Goal: Information Seeking & Learning: Learn about a topic

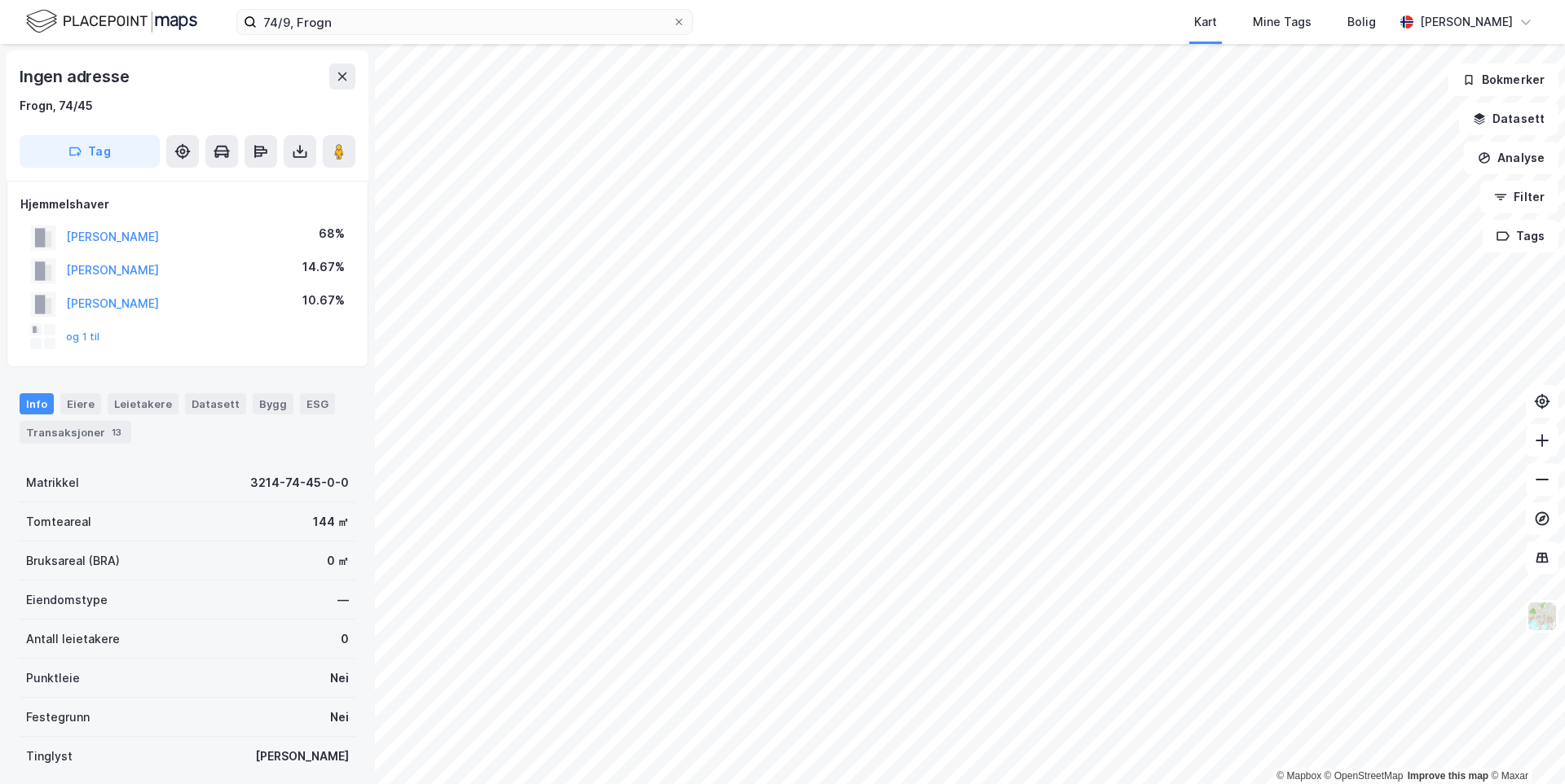
scroll to position [1, 0]
click at [706, 0] on html "74/9, Frogn Kart Mine Tags Bolig [PERSON_NAME] © Mapbox © OpenStreetMap Improve…" at bounding box center [782, 392] width 1565 height 784
click at [921, 784] on html "74/9, Frogn Kart Mine Tags Bolig [PERSON_NAME] © Mapbox © OpenStreetMap Improve…" at bounding box center [782, 392] width 1565 height 784
click at [536, 784] on html "74/9, Frogn Kart Mine Tags Bolig [PERSON_NAME] © Mapbox © OpenStreetMap Improve…" at bounding box center [782, 392] width 1565 height 784
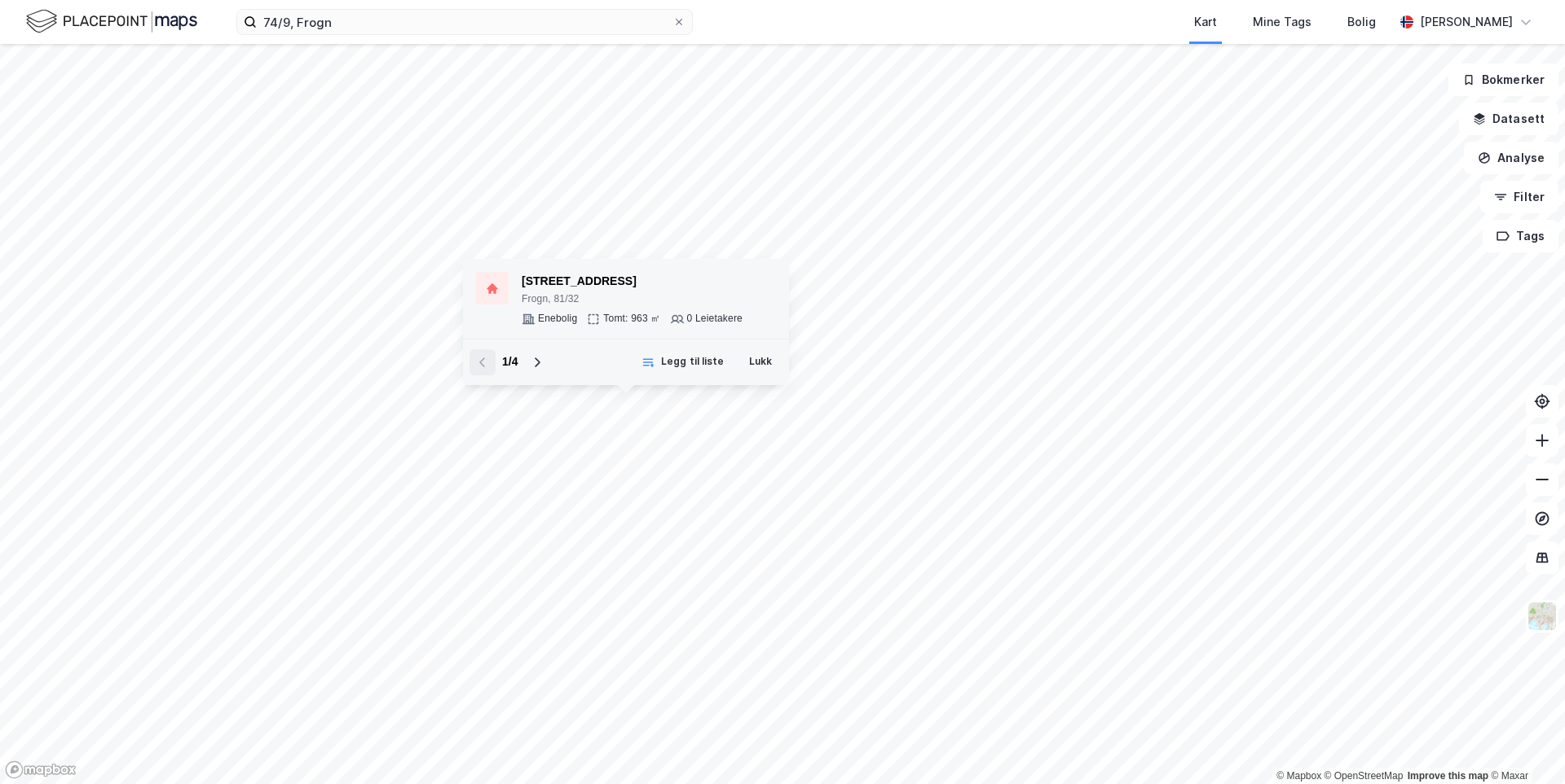
click at [637, 304] on div "Frogn, 81/32" at bounding box center [632, 300] width 221 height 13
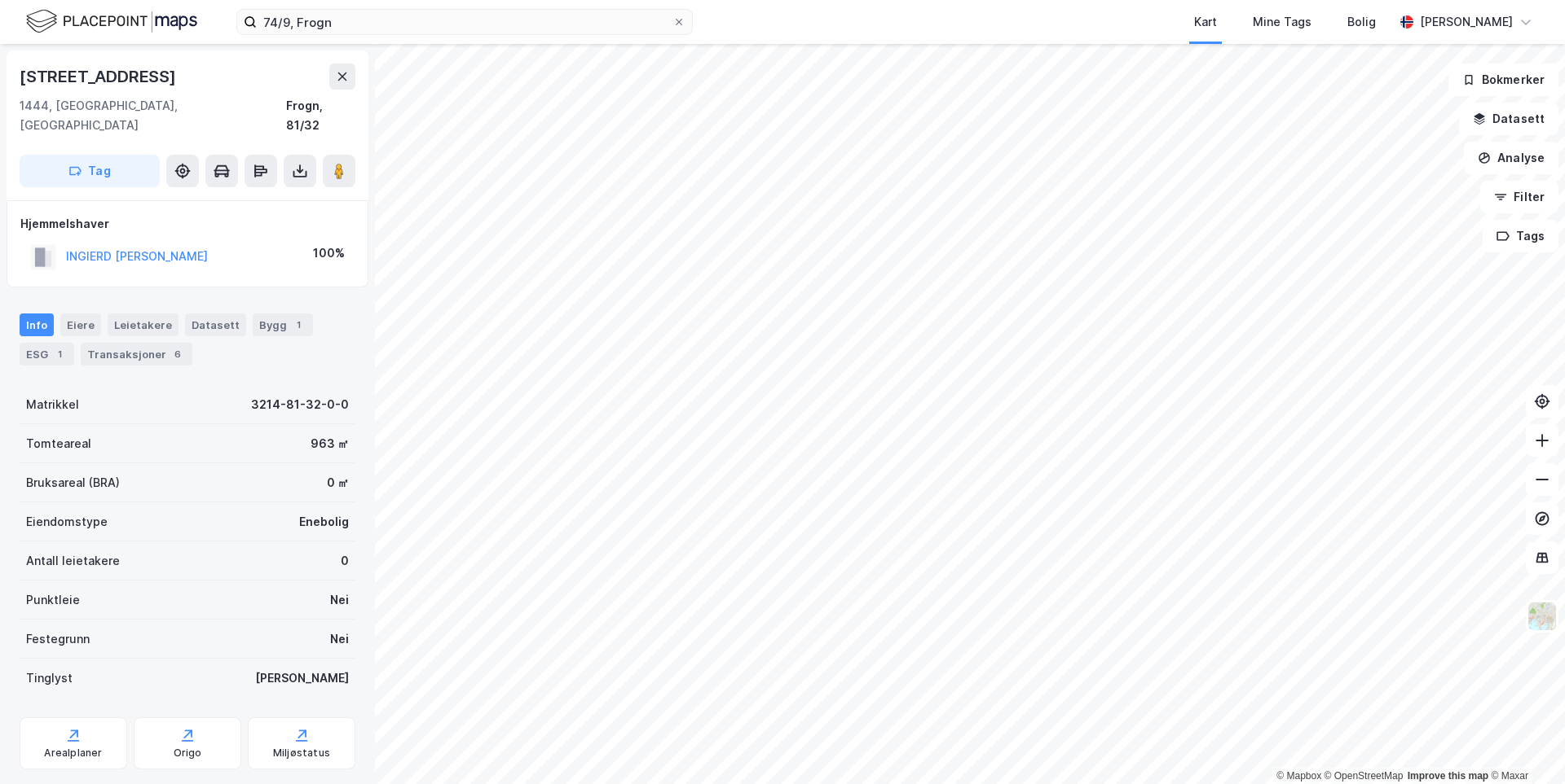
scroll to position [1, 0]
drag, startPoint x: 207, startPoint y: 242, endPoint x: 30, endPoint y: 237, distance: 177.1
click at [30, 239] on div "INGIERD DAG ØIVIND 100%" at bounding box center [187, 256] width 334 height 34
